Goal: Task Accomplishment & Management: Complete application form

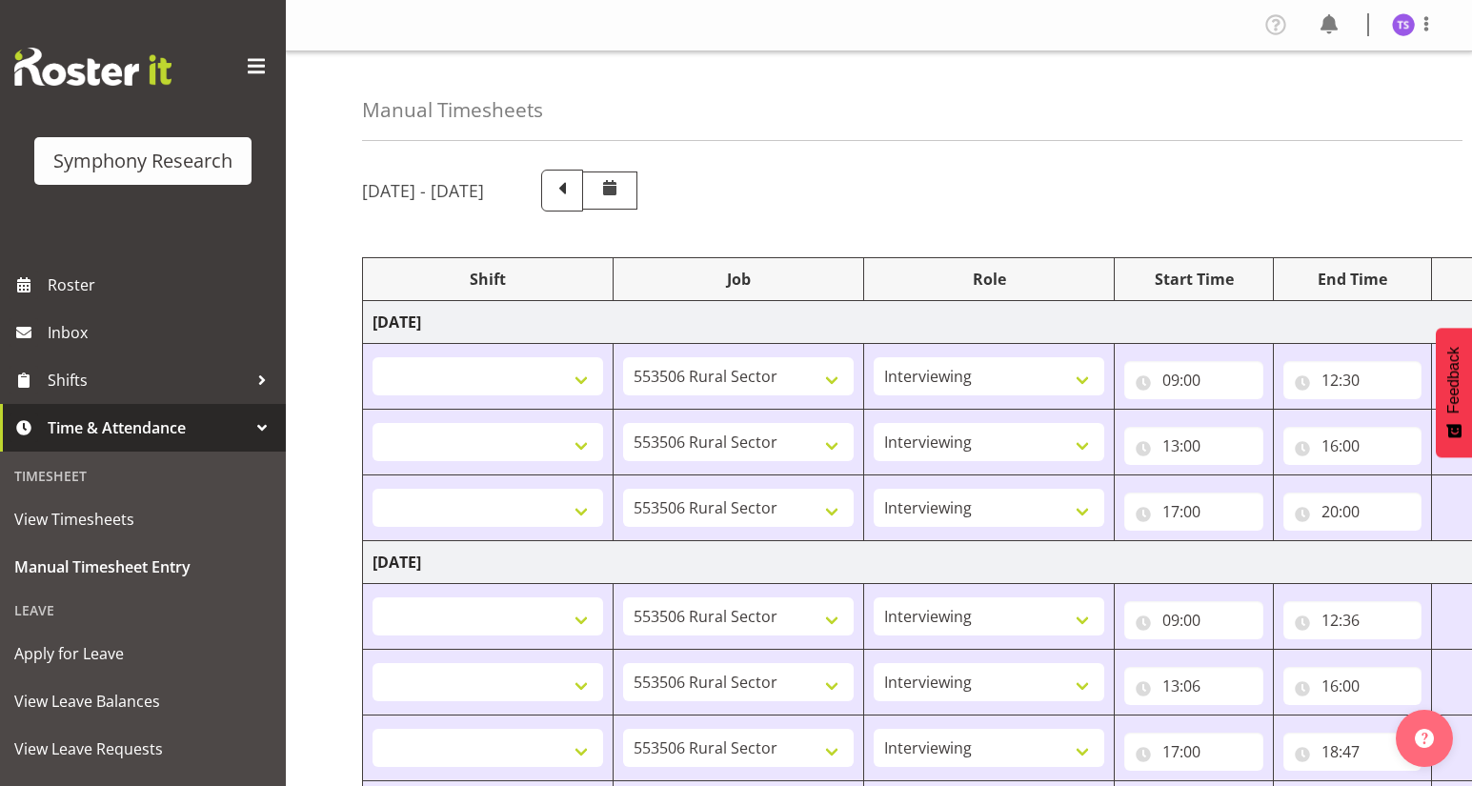
select select
select select "10587"
select select "47"
select select
select select "10587"
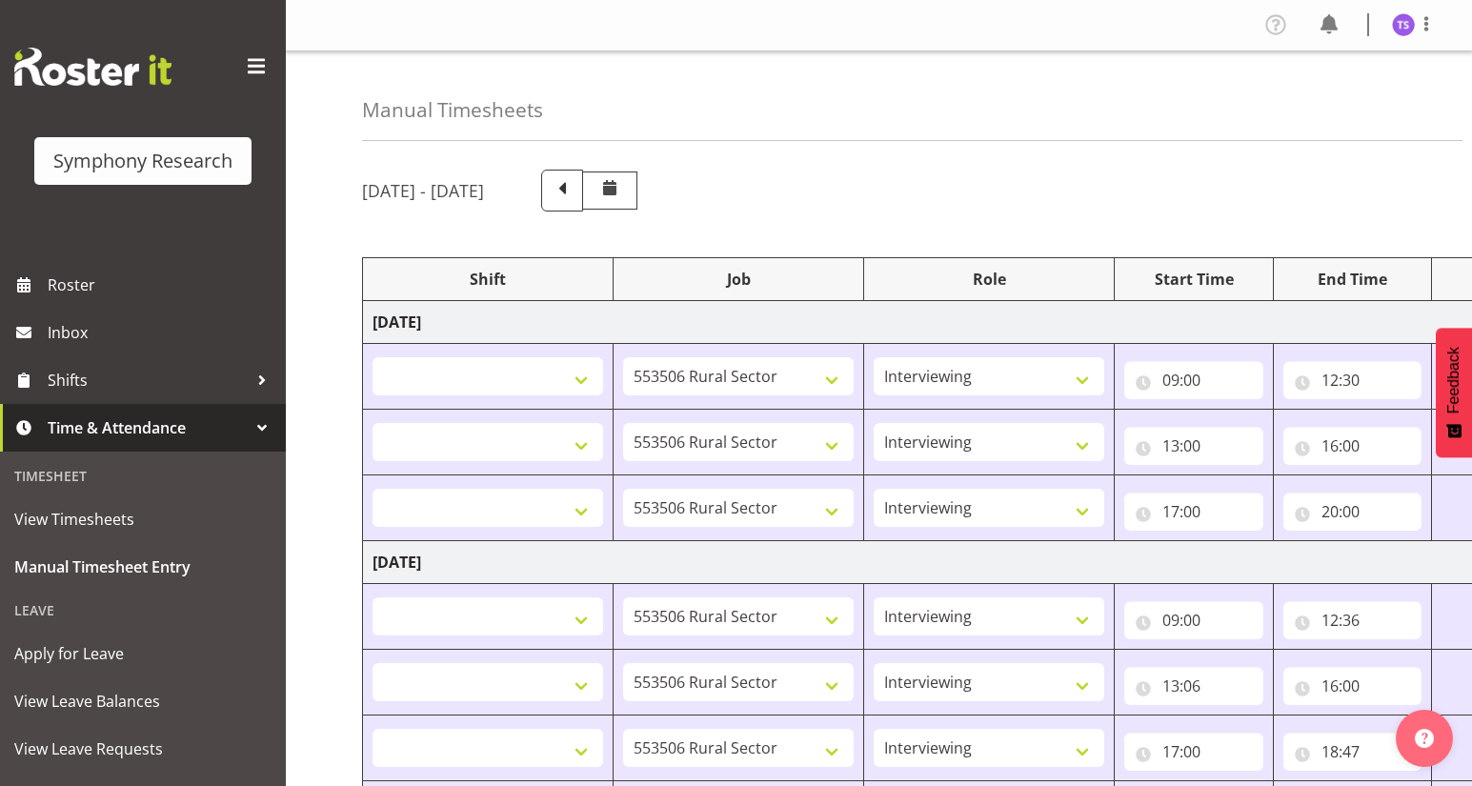
select select "47"
select select
select select "10587"
select select "47"
select select
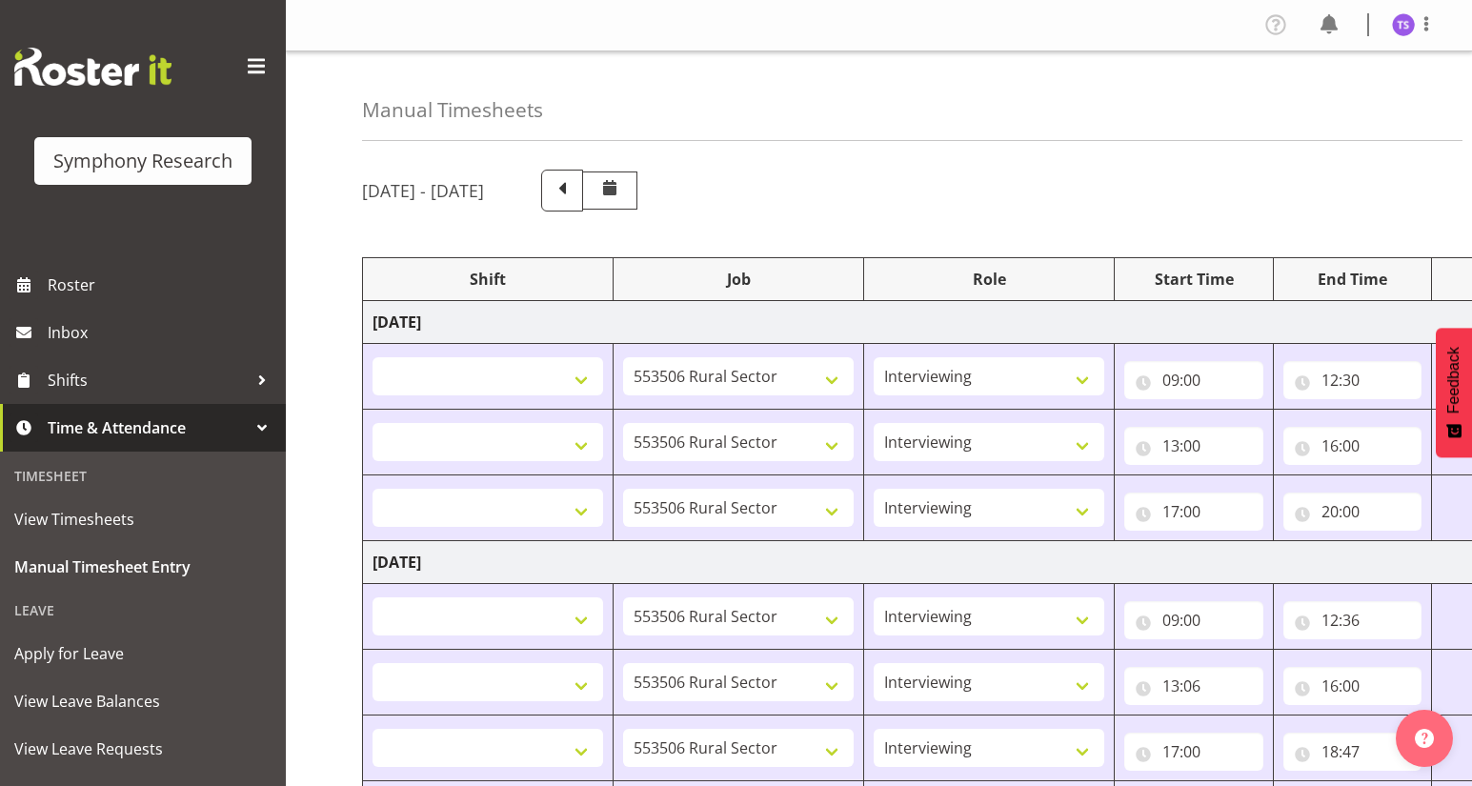
select select "10587"
select select "47"
select select
select select "10587"
select select "47"
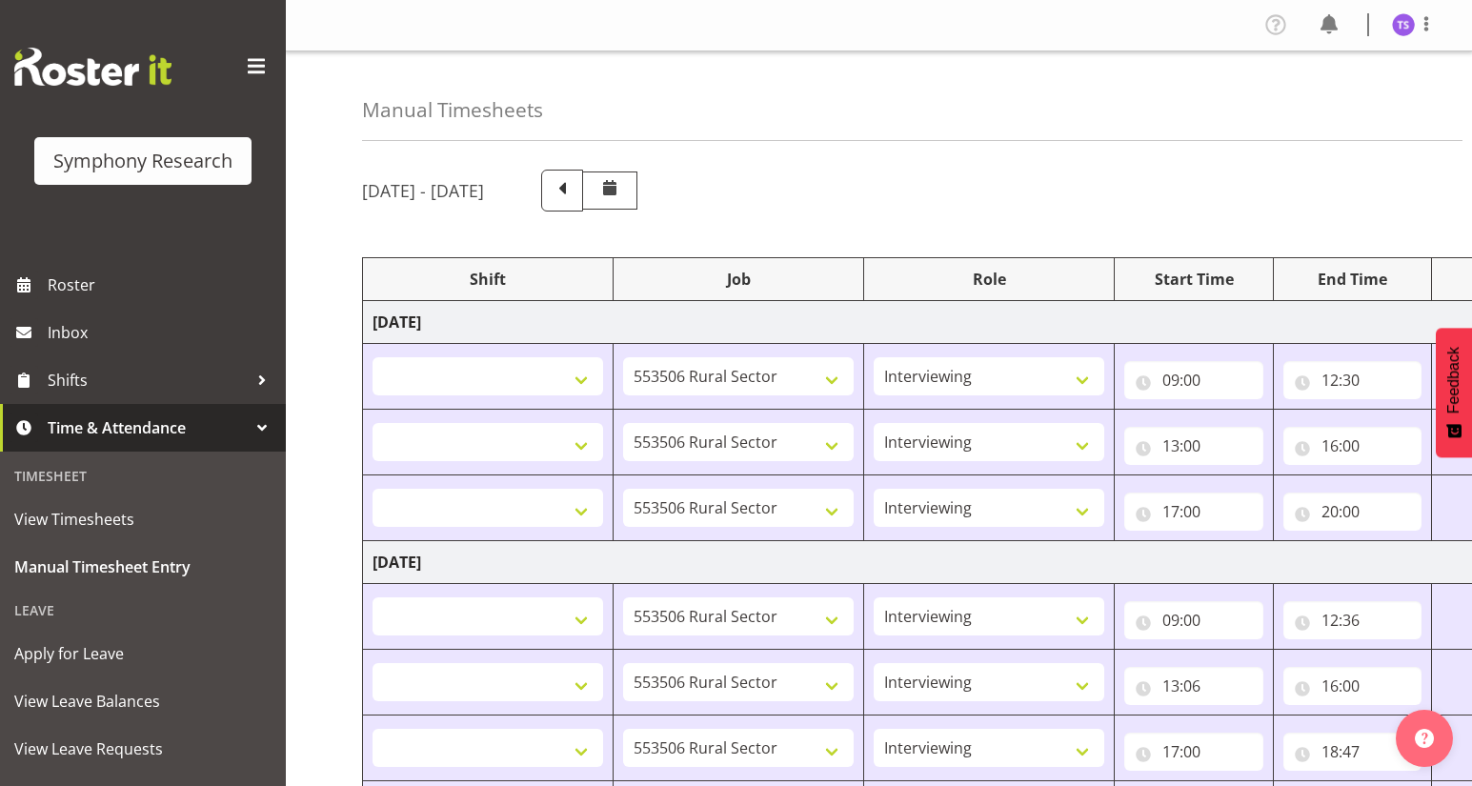
select select
select select "10587"
select select "47"
select select "48116"
select select "10575"
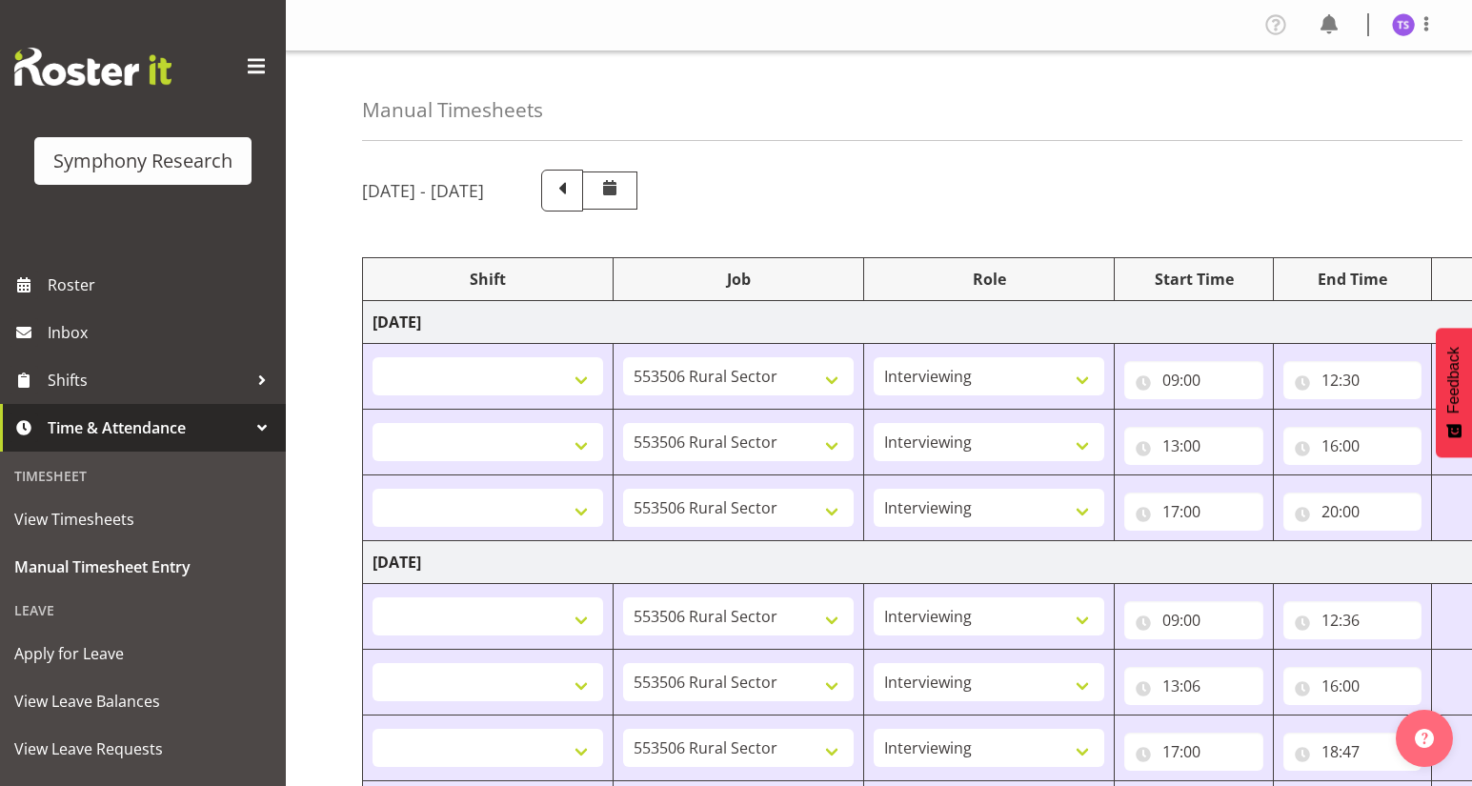
select select "47"
select select "41604"
select select "10499"
select select "41604"
select select "10499"
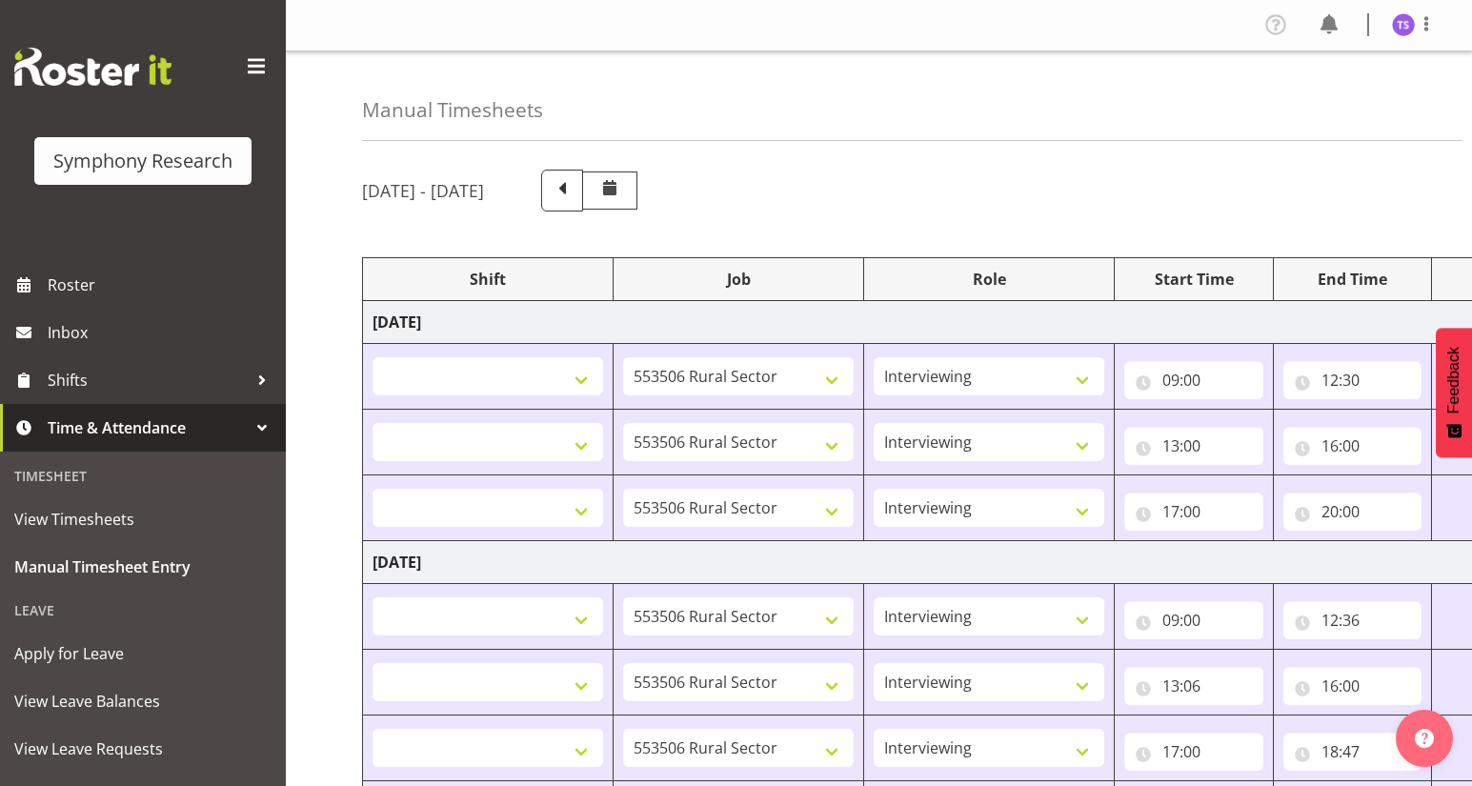
select select "56692"
select select "10499"
select select "47"
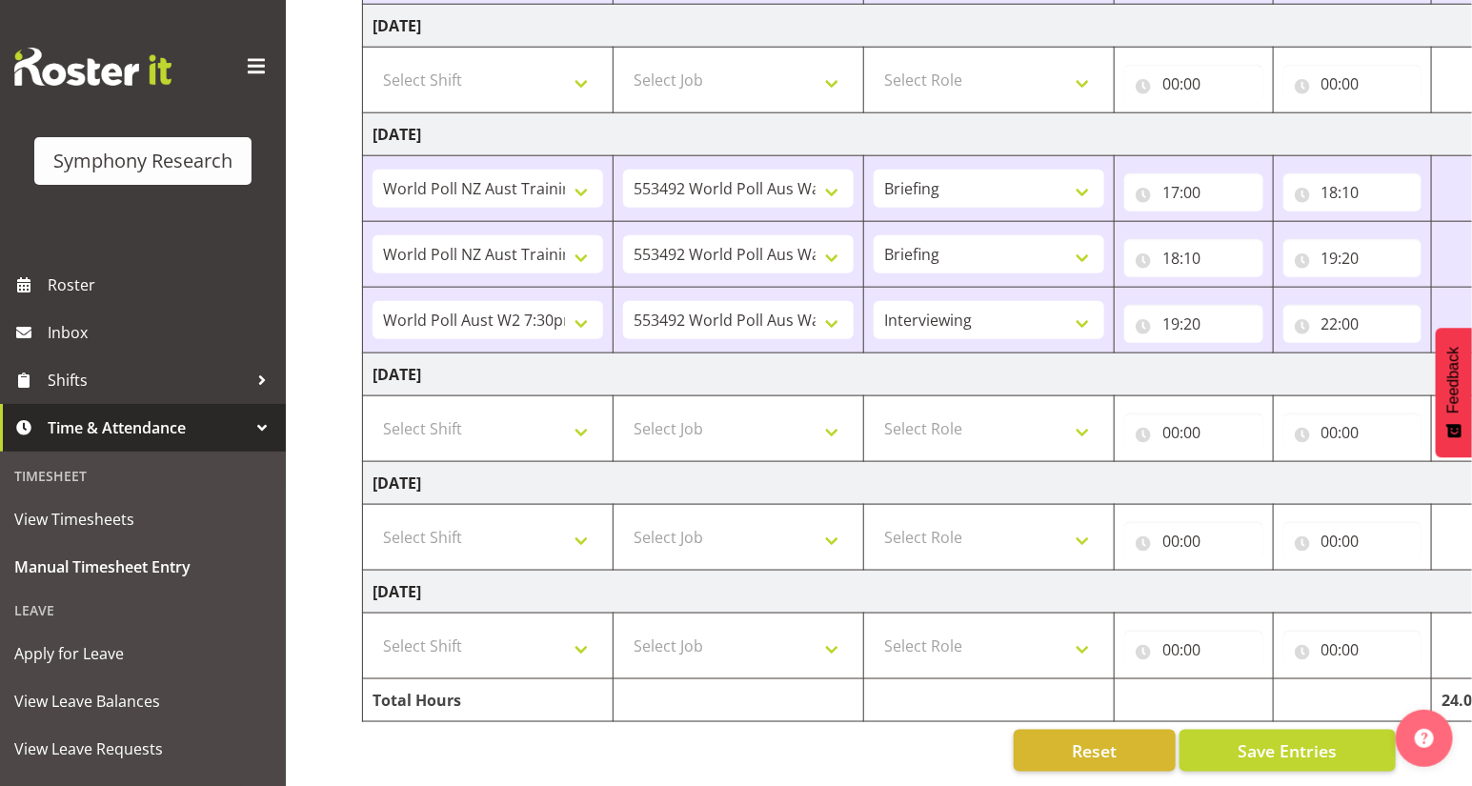
scroll to position [0, 223]
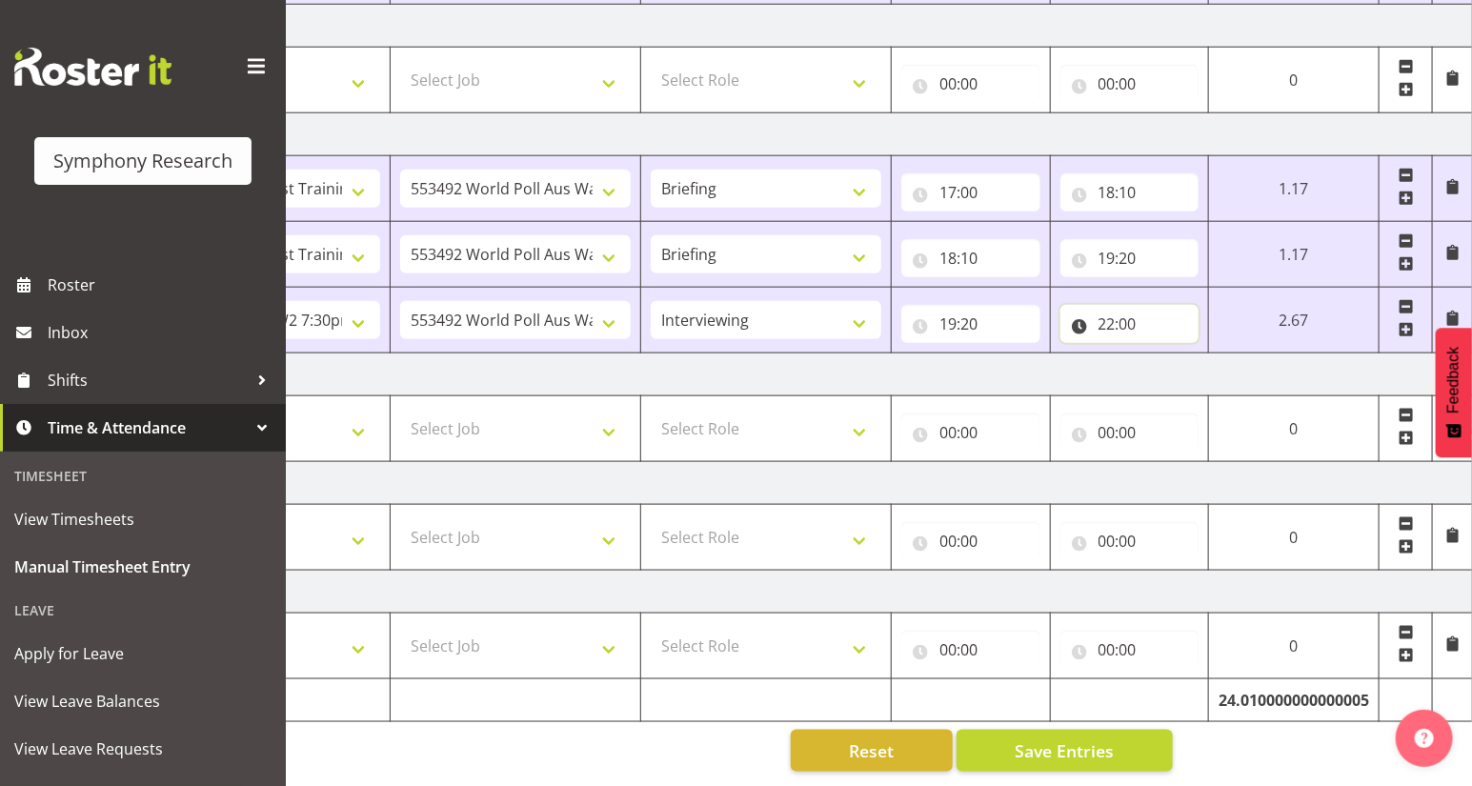
click at [1107, 317] on input "22:00" at bounding box center [1130, 324] width 139 height 38
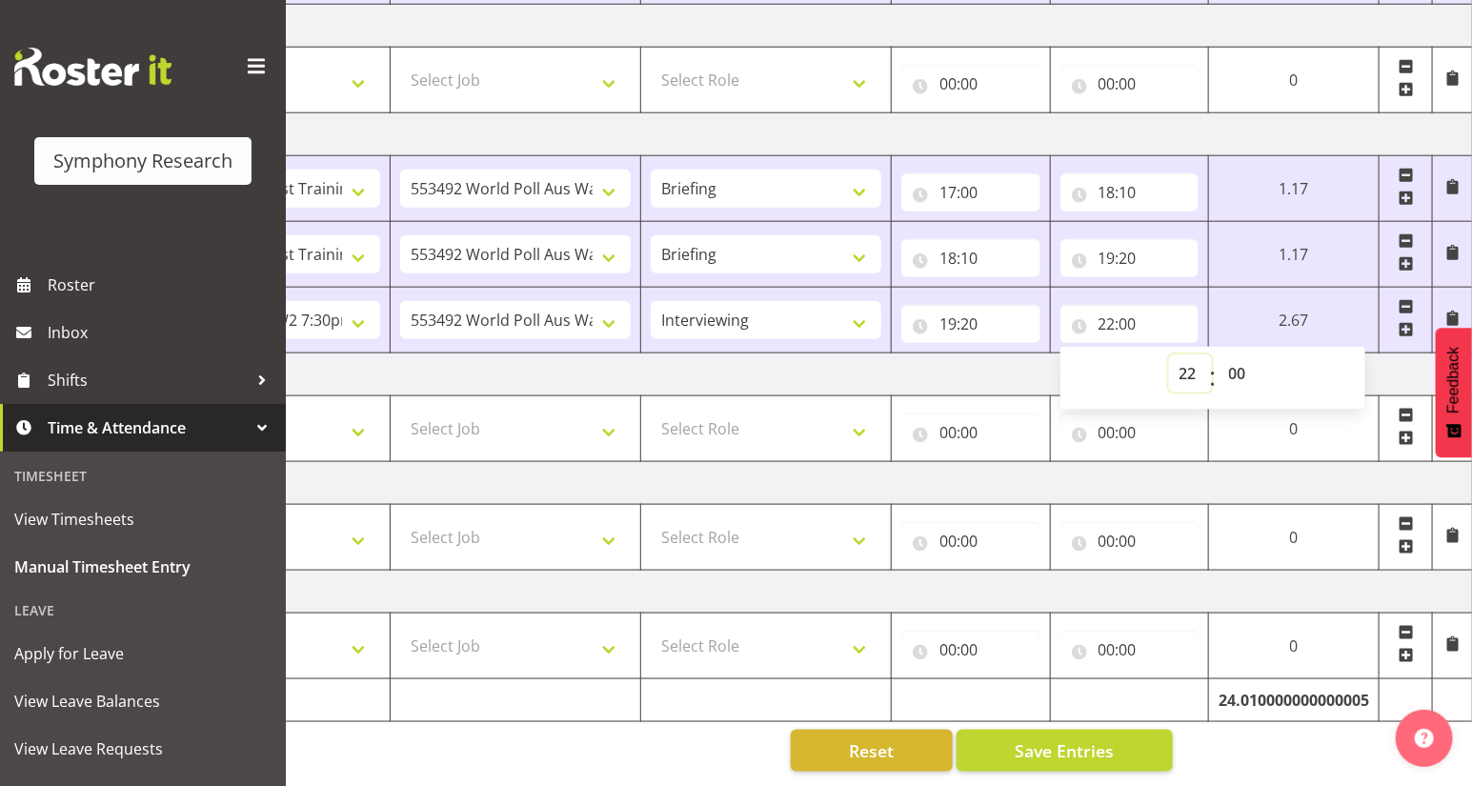
click at [1182, 370] on select "00 01 02 03 04 05 06 07 08 09 10 11 12 13 14 15 16 17 18 19 20 21 22 23" at bounding box center [1190, 374] width 43 height 38
select select "21"
click at [1169, 355] on select "00 01 02 03 04 05 06 07 08 09 10 11 12 13 14 15 16 17 18 19 20 21 22 23" at bounding box center [1190, 374] width 43 height 38
select select
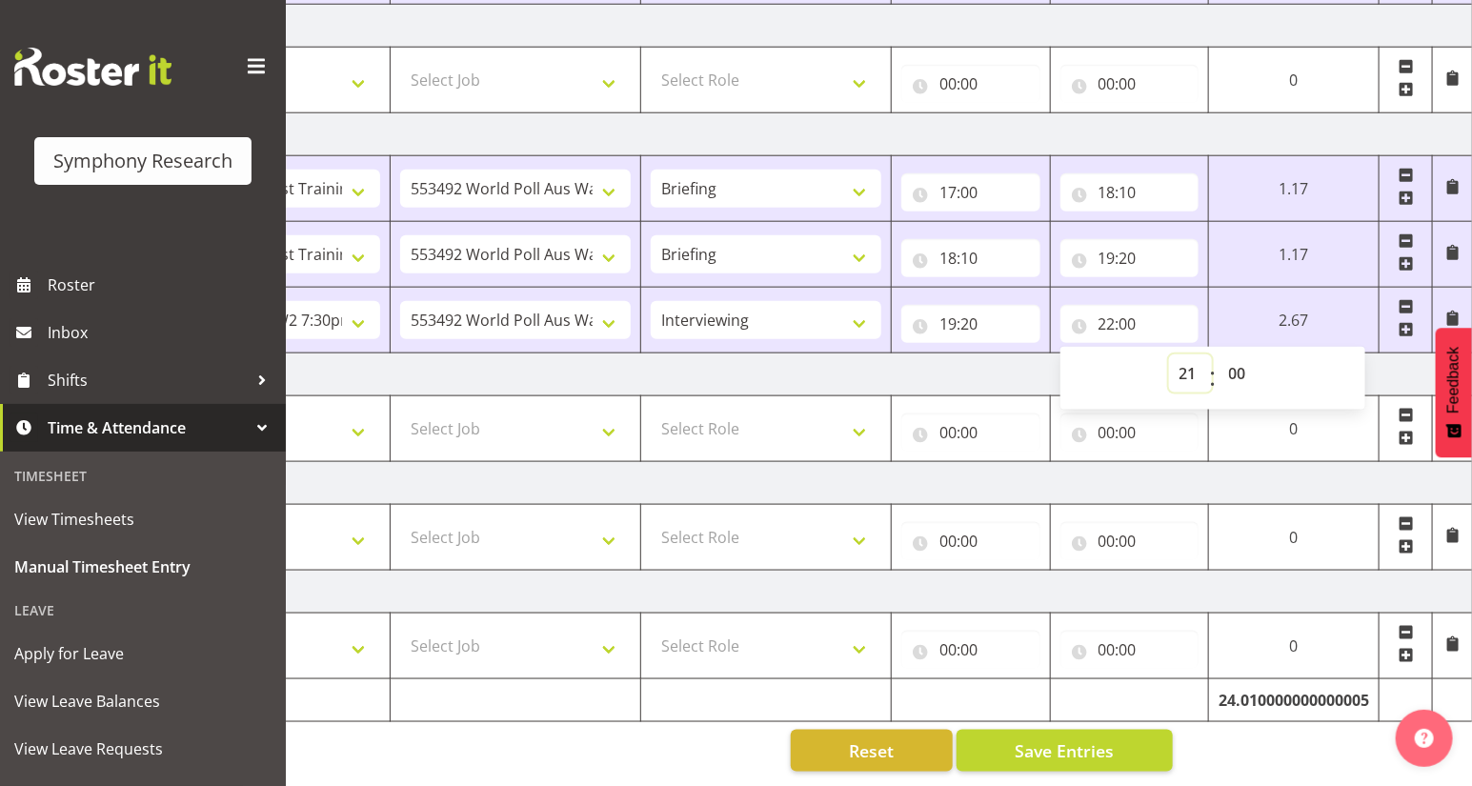
select select
type input "21:00"
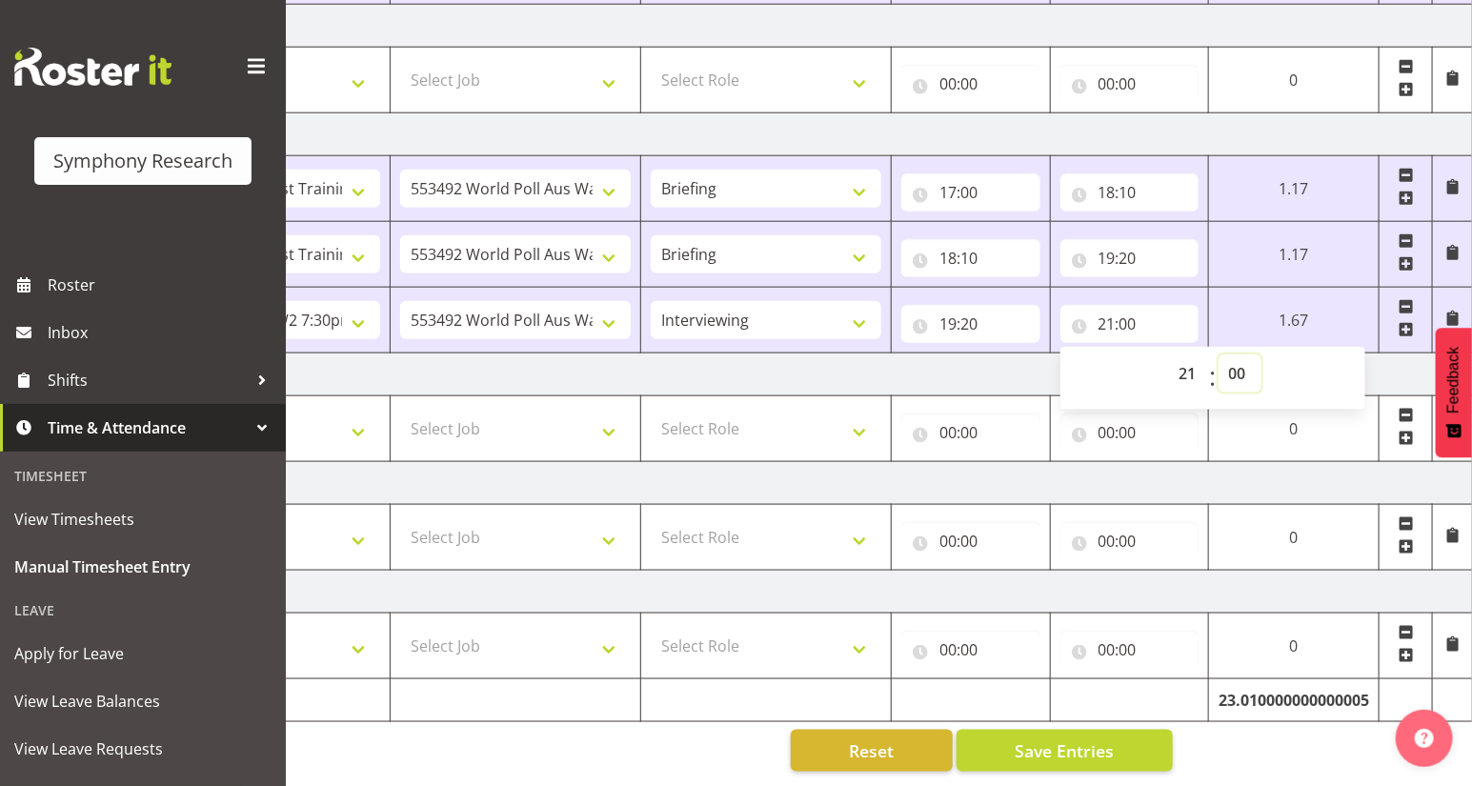
click at [1232, 368] on select "00 01 02 03 04 05 06 07 08 09 10 11 12 13 14 15 16 17 18 19 20 21 22 23 24 25 2…" at bounding box center [1240, 374] width 43 height 38
select select "30"
click at [1219, 355] on select "00 01 02 03 04 05 06 07 08 09 10 11 12 13 14 15 16 17 18 19 20 21 22 23 24 25 2…" at bounding box center [1240, 374] width 43 height 38
select select
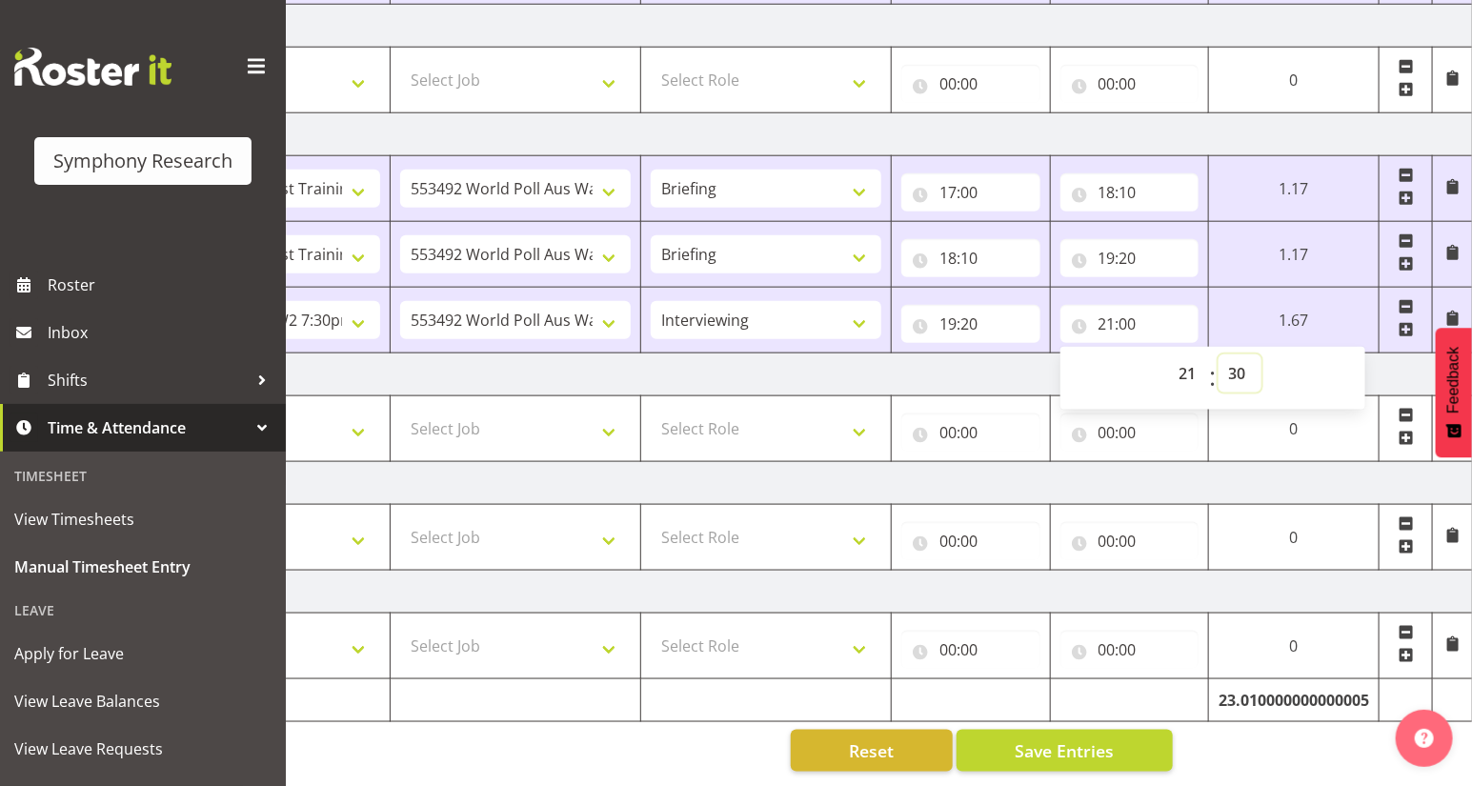
select select
type input "21:30"
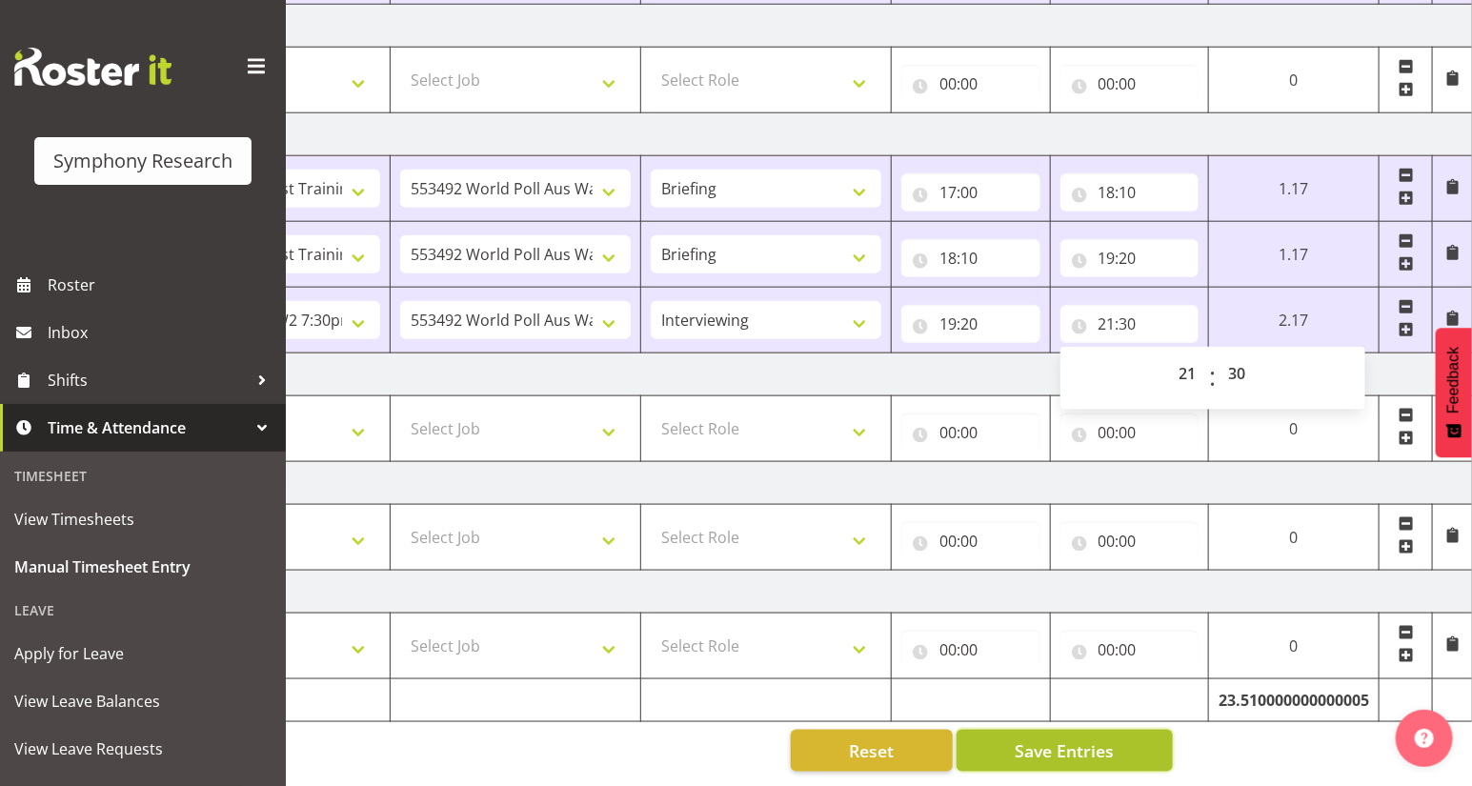
click at [1090, 747] on span "Save Entries" at bounding box center [1064, 751] width 99 height 25
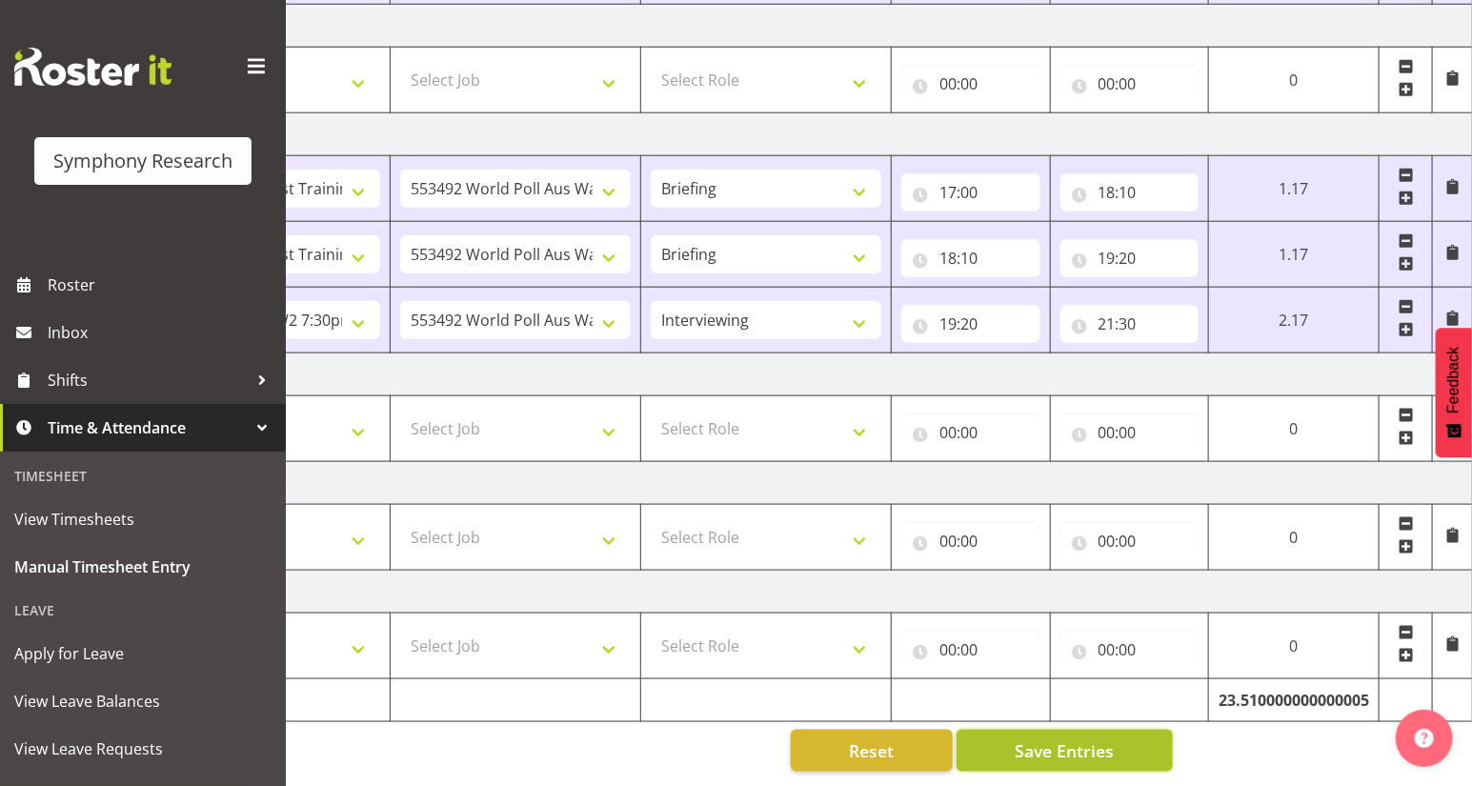
select select
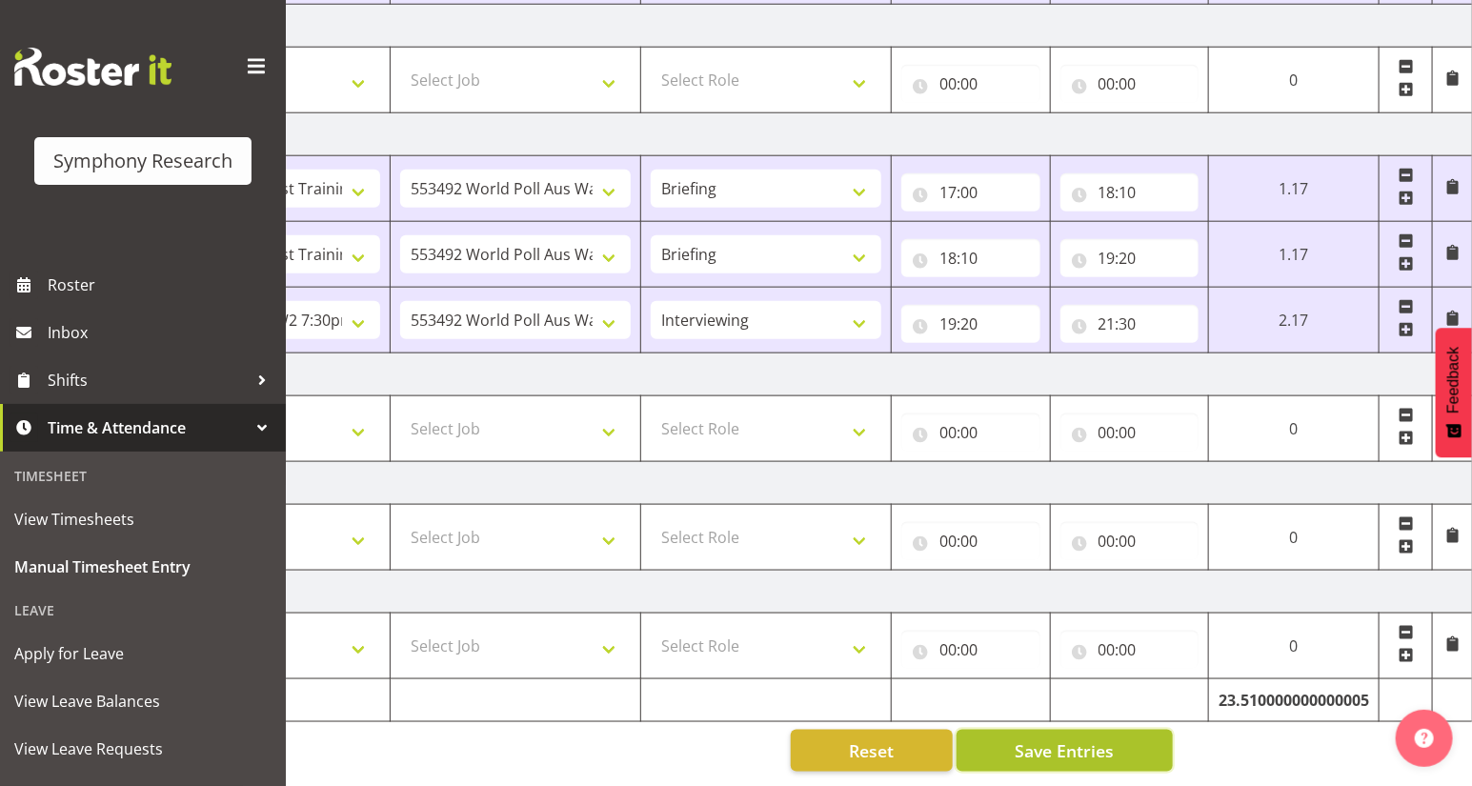
select select
